Goal: Contribute content: Add original content to the website for others to see

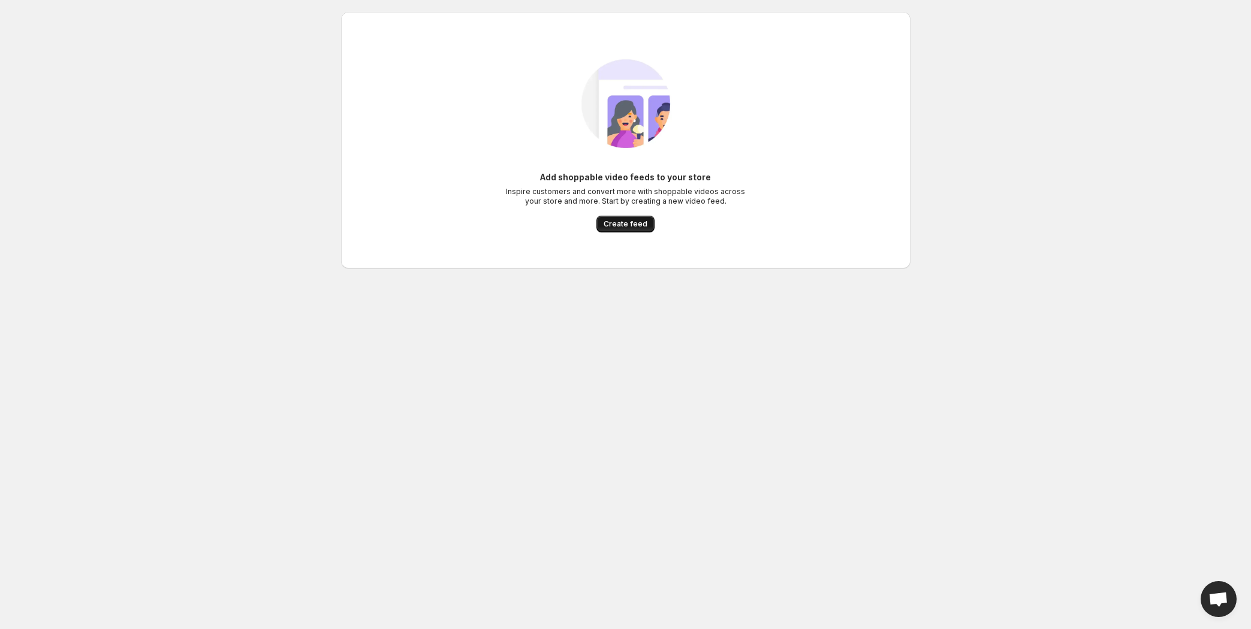
click at [632, 224] on span "Create feed" at bounding box center [626, 224] width 44 height 10
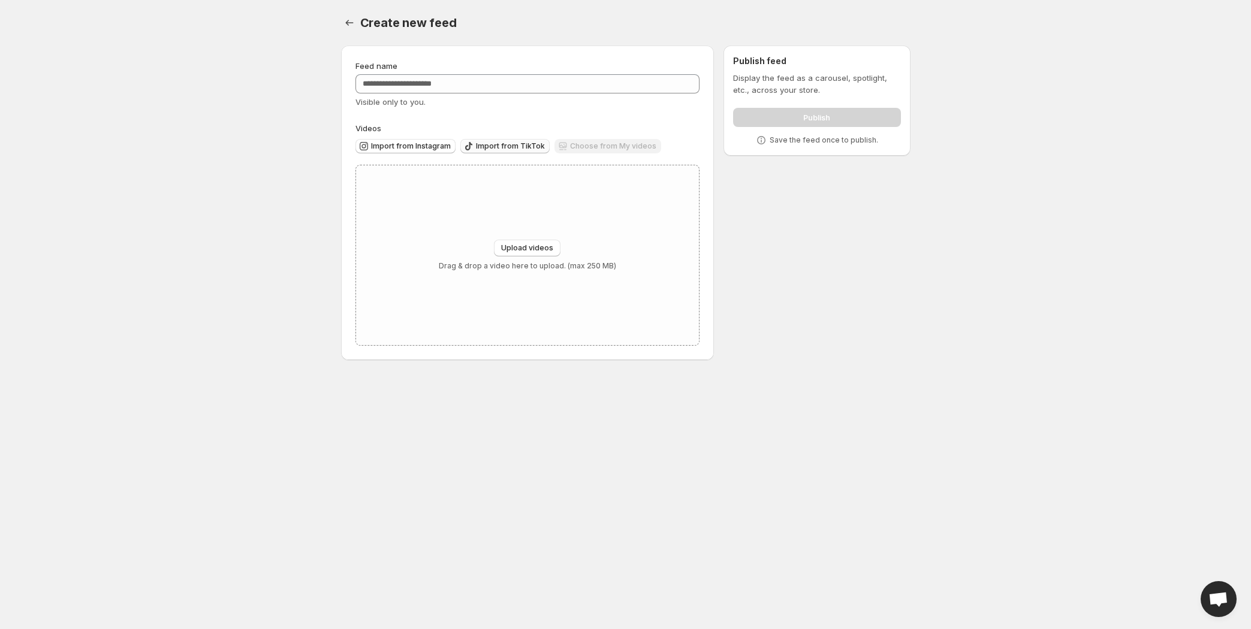
click at [489, 146] on span "Import from TikTok" at bounding box center [510, 146] width 69 height 10
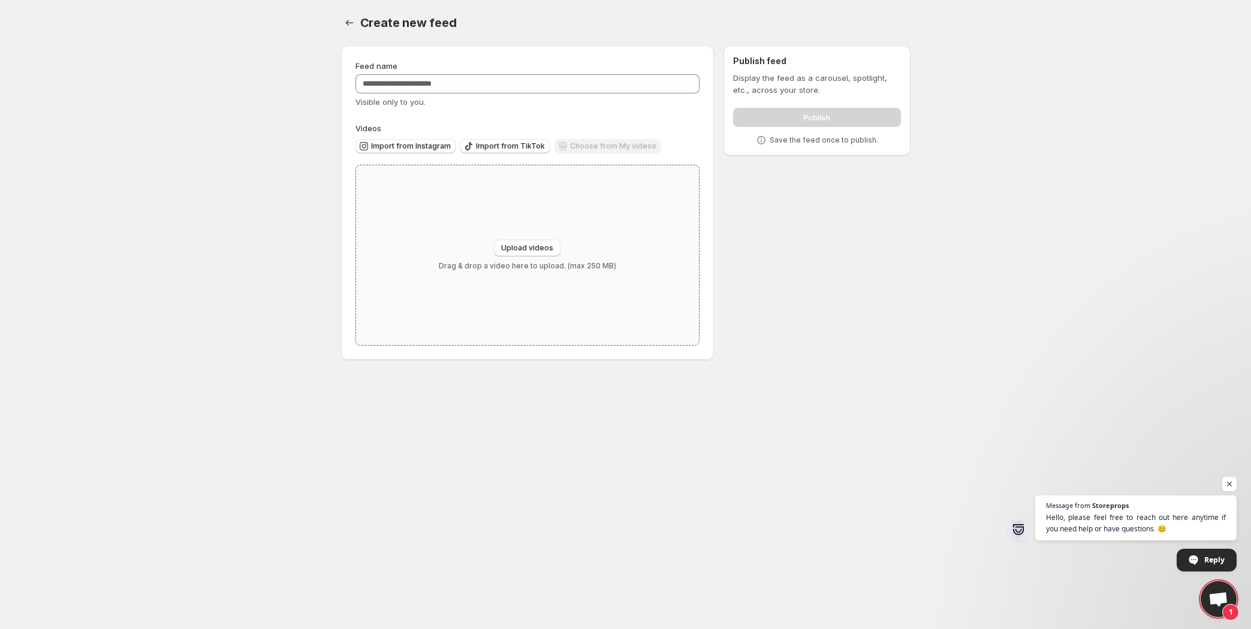
click at [577, 205] on div "Upload videos Drag & drop a video here to upload. (max 250 MB)" at bounding box center [527, 255] width 343 height 180
type input "**********"
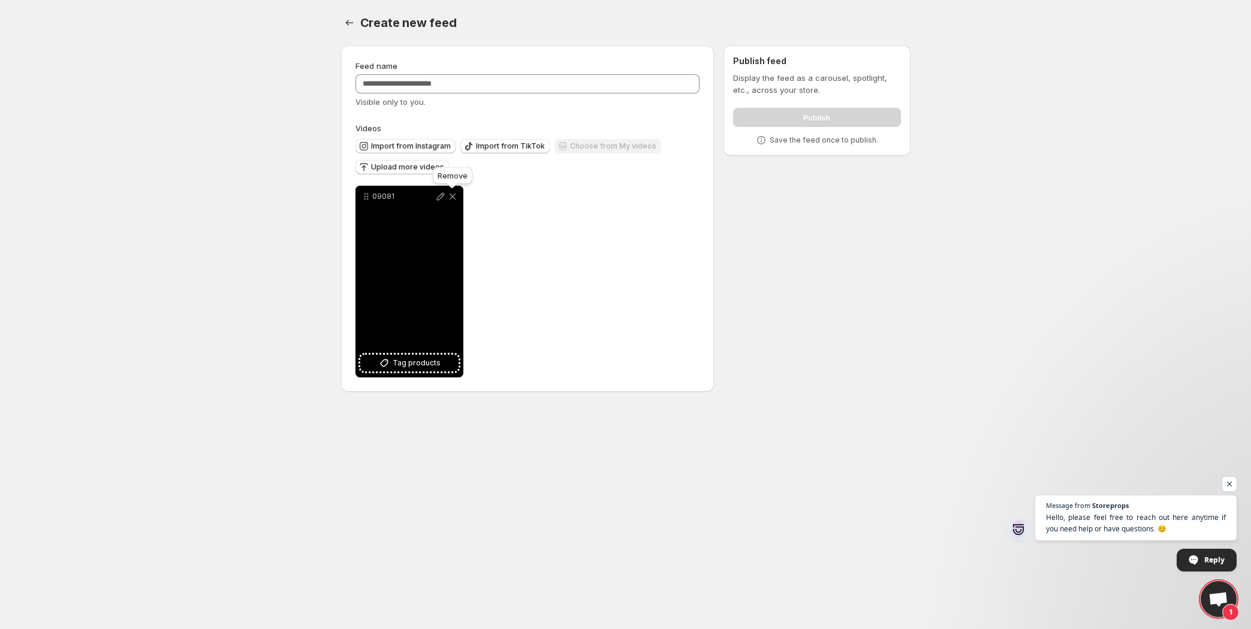
click at [457, 195] on icon at bounding box center [453, 197] width 12 height 12
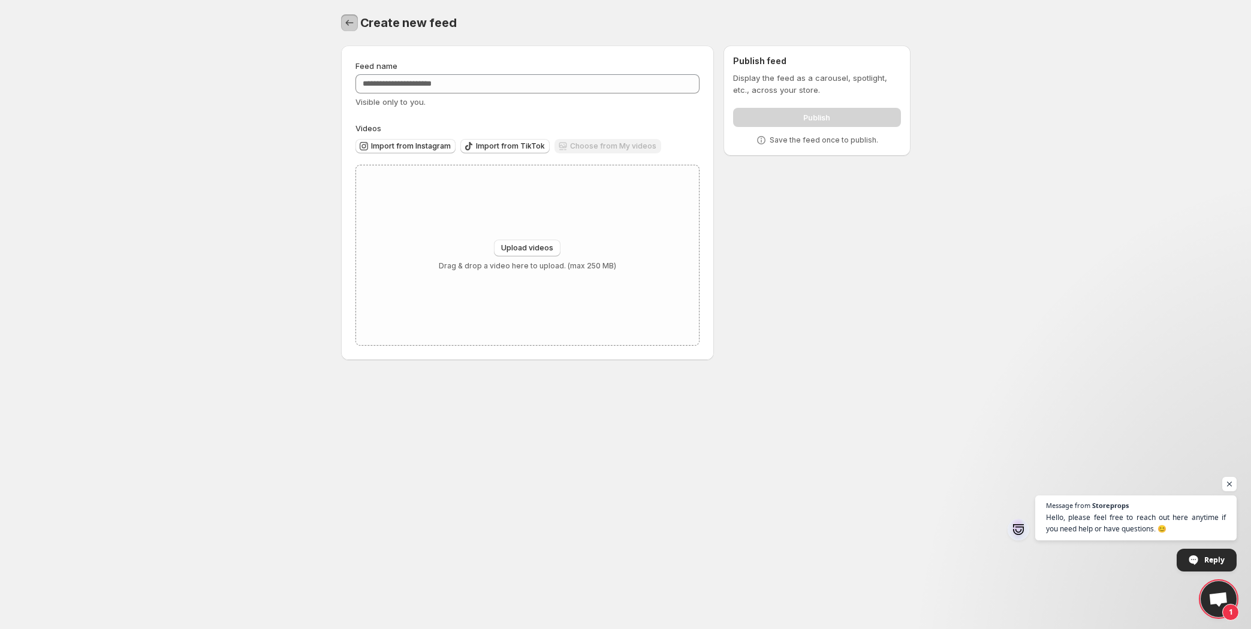
click at [344, 16] on button "Settings" at bounding box center [349, 22] width 17 height 17
click at [339, 26] on div "Create new feed. This page is ready Create new feed Feed name Visible only to y…" at bounding box center [626, 187] width 598 height 375
click at [348, 22] on icon "Settings" at bounding box center [349, 23] width 12 height 12
